Goal: Navigation & Orientation: Locate item on page

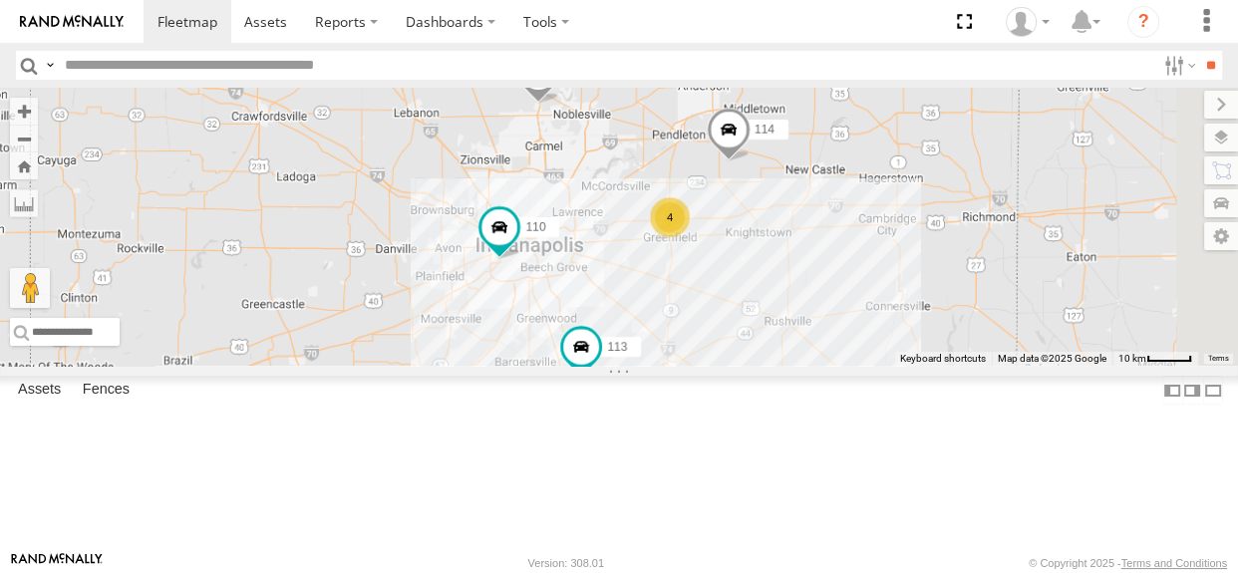
drag, startPoint x: 591, startPoint y: 341, endPoint x: 661, endPoint y: 257, distance: 109.0
click at [661, 257] on div "114 4 110 115 111 113" at bounding box center [619, 227] width 1238 height 278
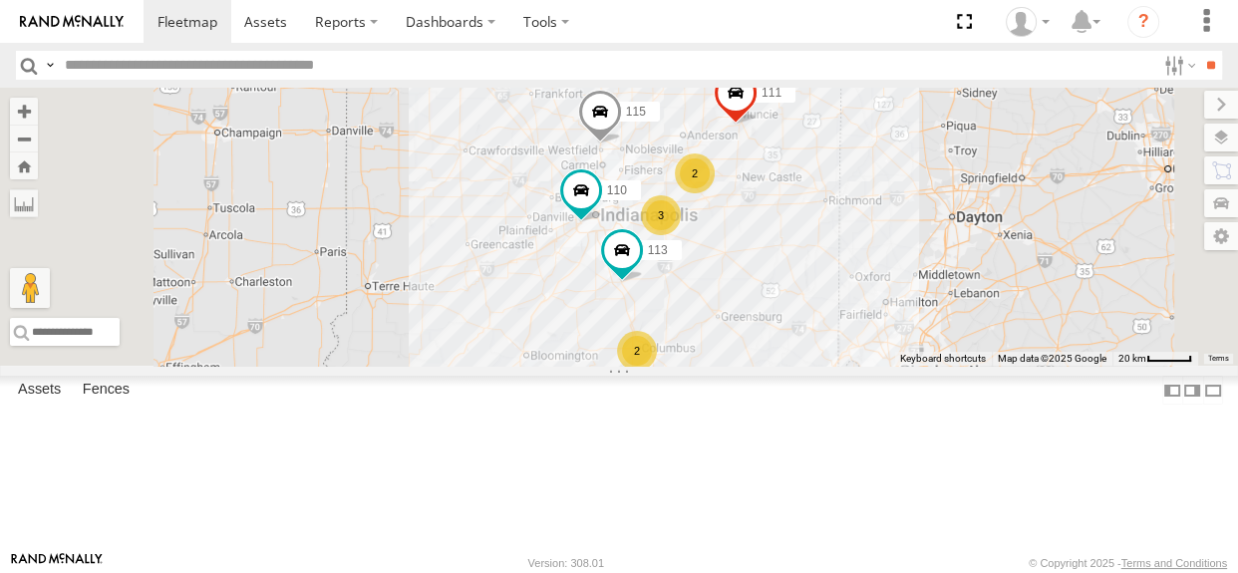
click at [657, 371] on div "2" at bounding box center [637, 351] width 40 height 40
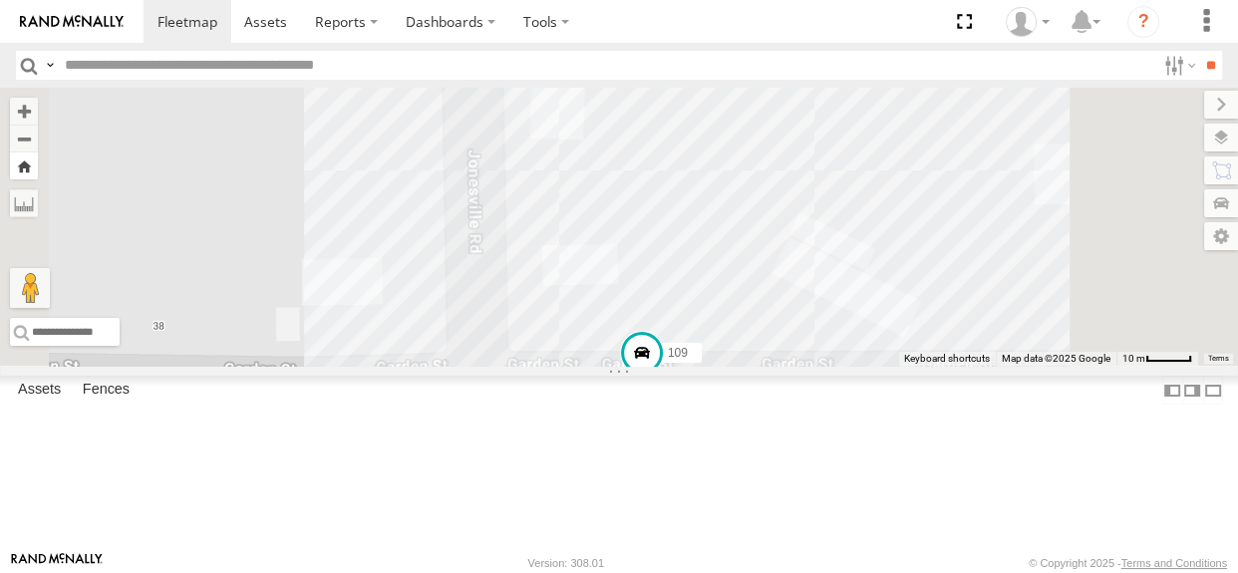
click at [38, 162] on button "Zoom Home" at bounding box center [24, 166] width 28 height 27
click at [38, 169] on button "Zoom Home" at bounding box center [24, 166] width 28 height 27
click at [38, 171] on button "Zoom Home" at bounding box center [24, 166] width 28 height 27
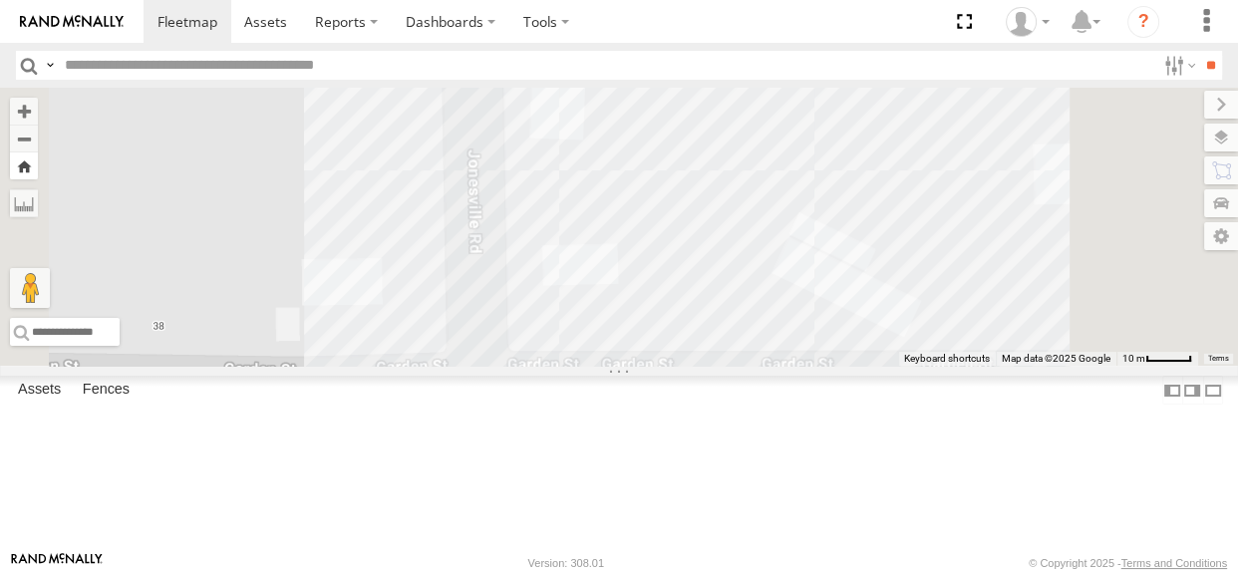
click at [38, 171] on button "Zoom Home" at bounding box center [24, 166] width 28 height 27
click at [656, 198] on div "117 109" at bounding box center [619, 227] width 1238 height 278
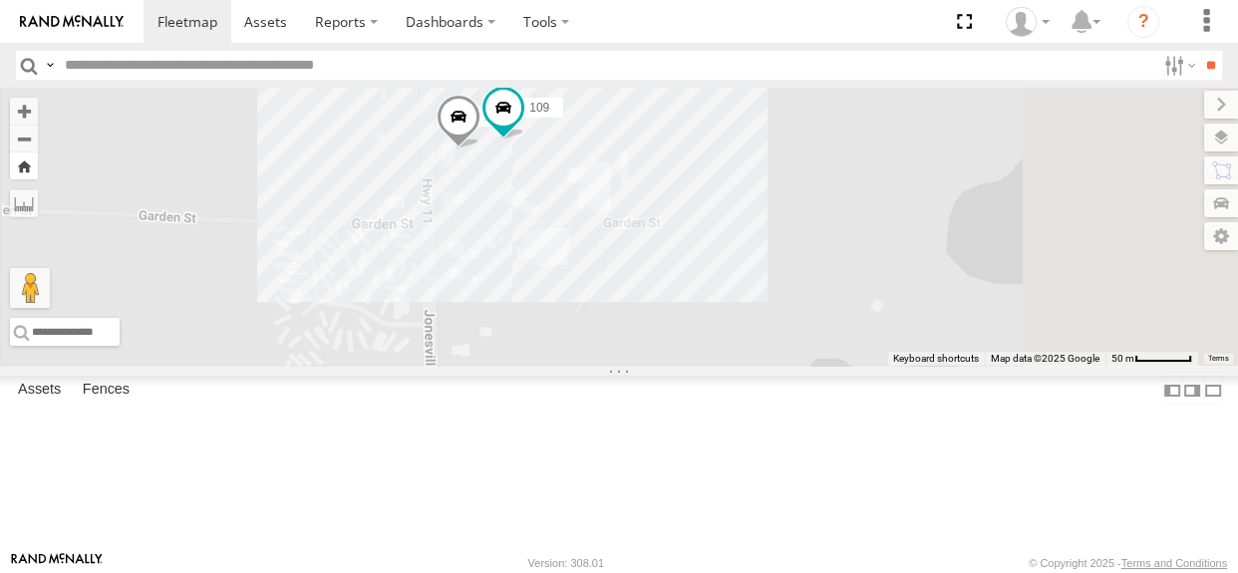
click at [38, 170] on button "Zoom Home" at bounding box center [24, 166] width 28 height 27
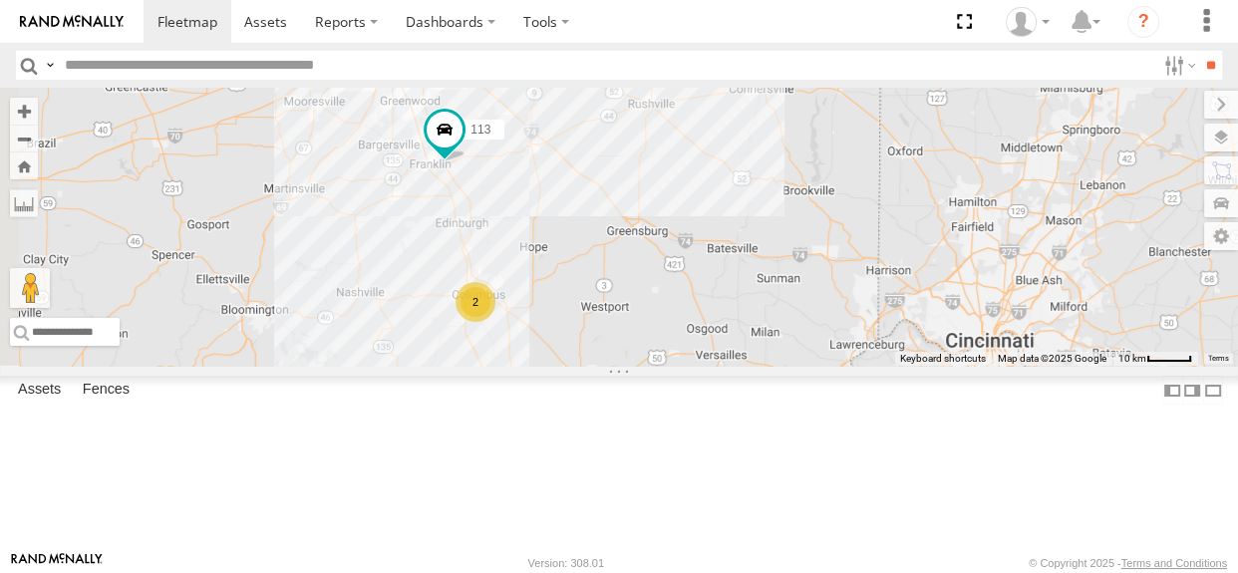
drag, startPoint x: 747, startPoint y: 222, endPoint x: 859, endPoint y: 399, distance: 209.3
click at [859, 366] on div "2 113" at bounding box center [619, 227] width 1238 height 278
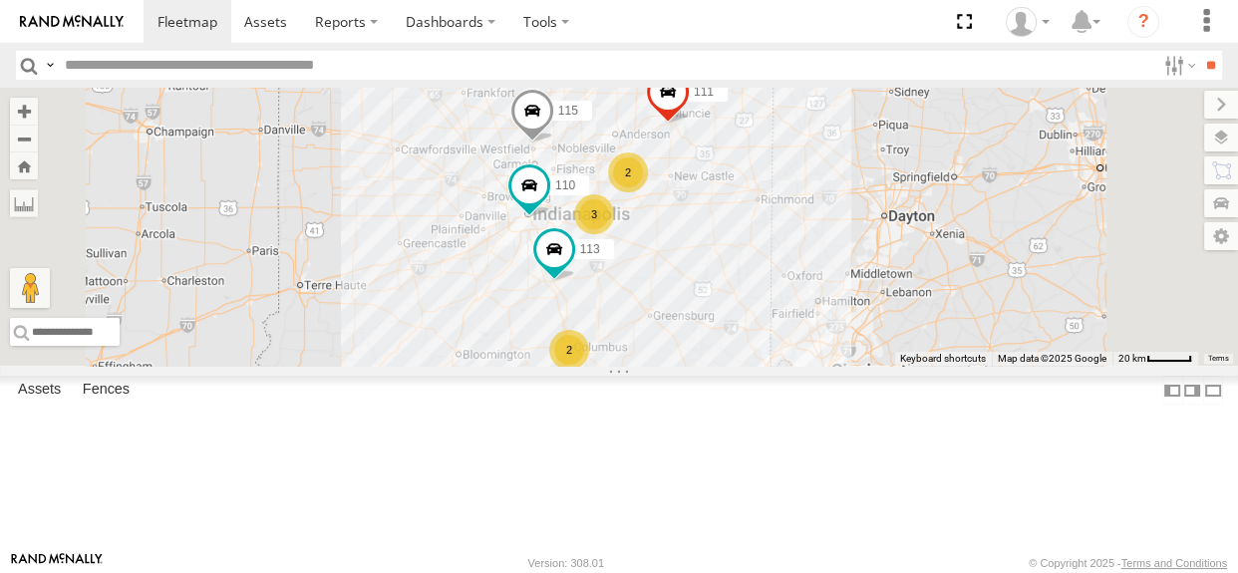
drag, startPoint x: 881, startPoint y: 324, endPoint x: 884, endPoint y: 365, distance: 41.0
click at [884, 365] on div "113 110 115 2 3 2 111" at bounding box center [619, 227] width 1238 height 278
